Goal: Browse casually

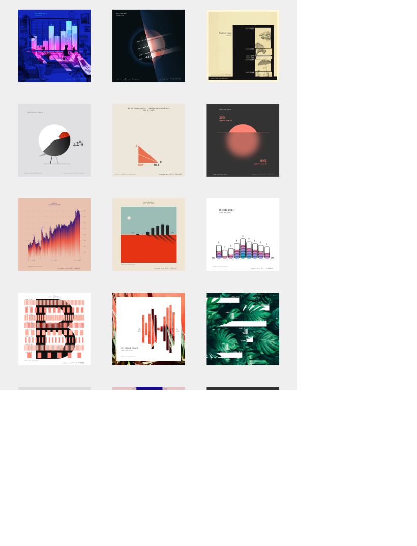
scroll to position [90, 0]
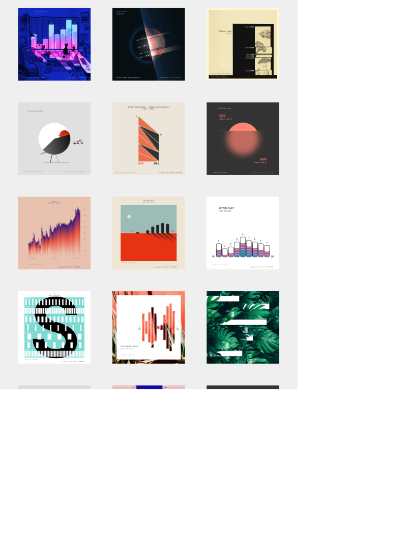
click at [103, 469] on div at bounding box center [76, 459] width 102 height 102
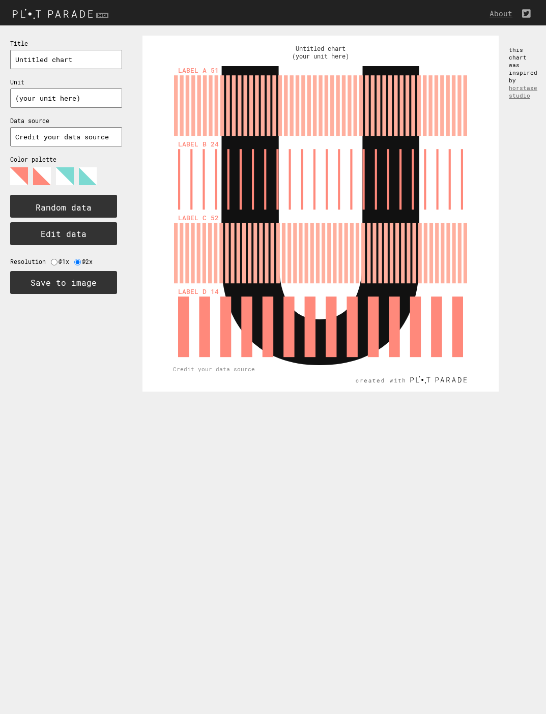
click at [76, 66] on input "Untitled chart" at bounding box center [66, 59] width 112 height 19
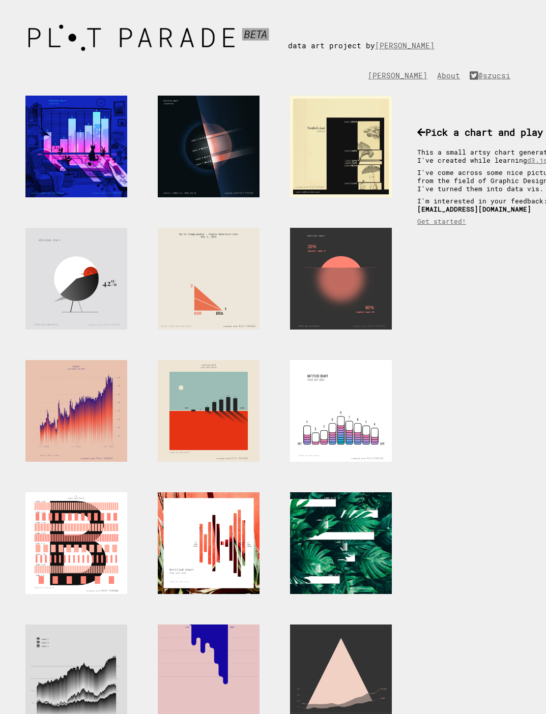
scroll to position [134, 0]
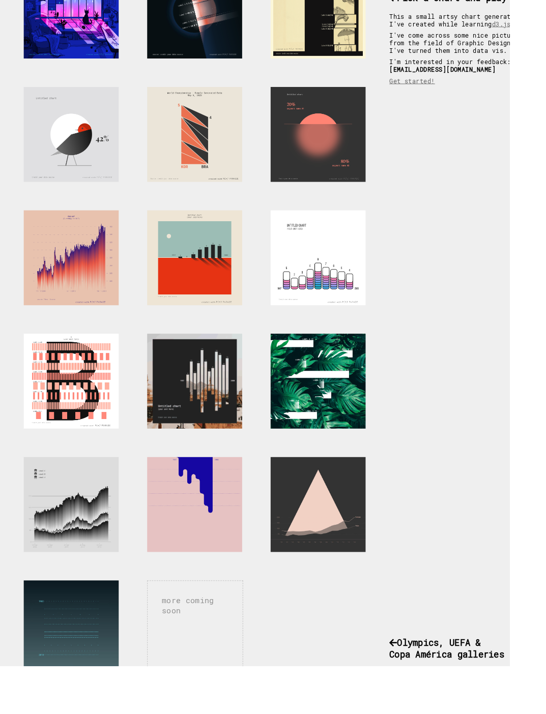
click at [247, 433] on div at bounding box center [209, 409] width 102 height 102
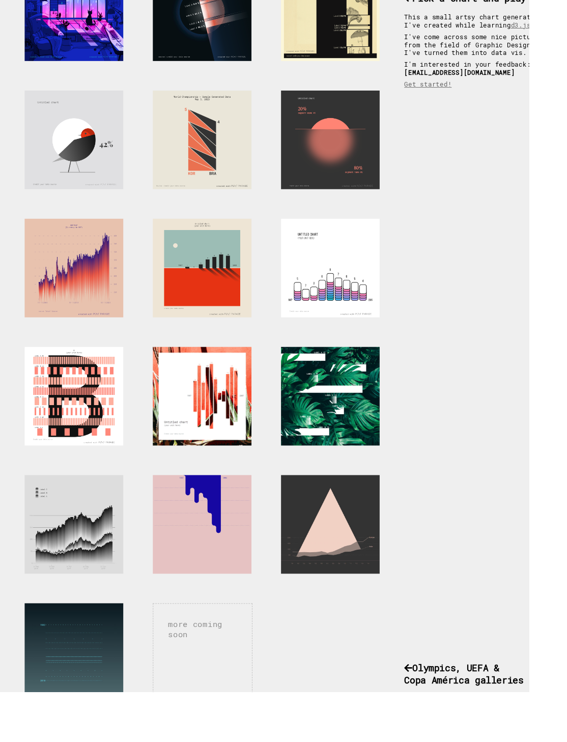
scroll to position [0, 0]
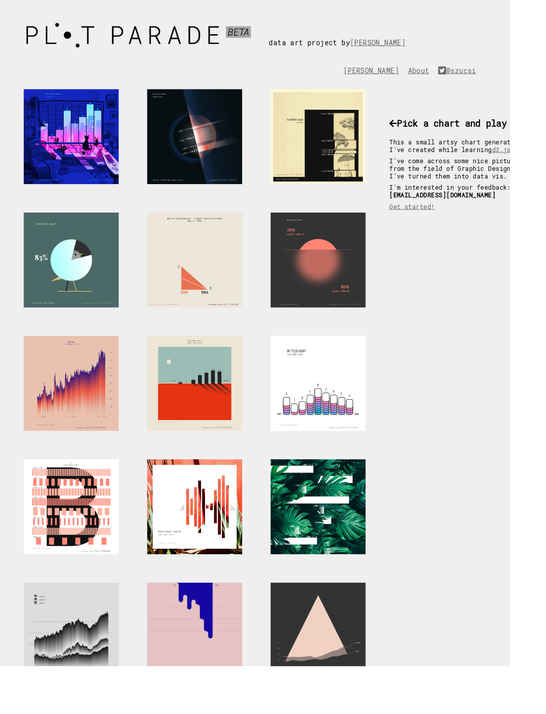
click at [91, 292] on div at bounding box center [76, 279] width 102 height 102
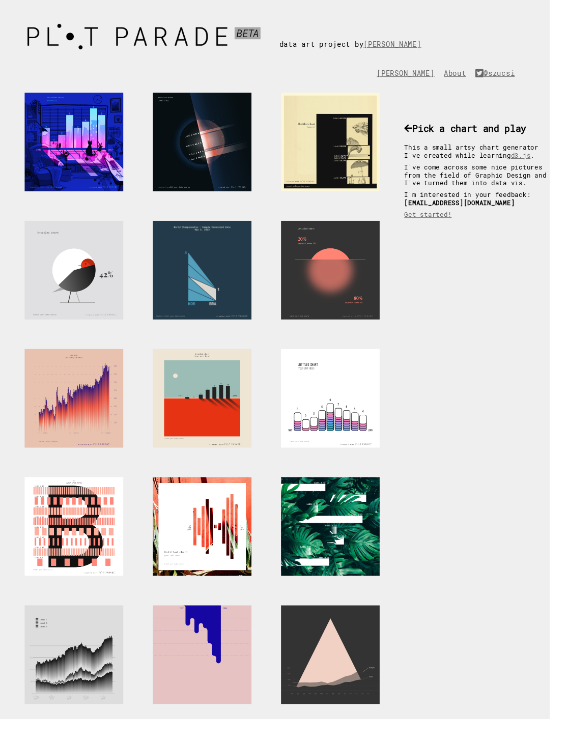
click at [240, 314] on div at bounding box center [209, 279] width 102 height 102
